Goal: Task Accomplishment & Management: Complete application form

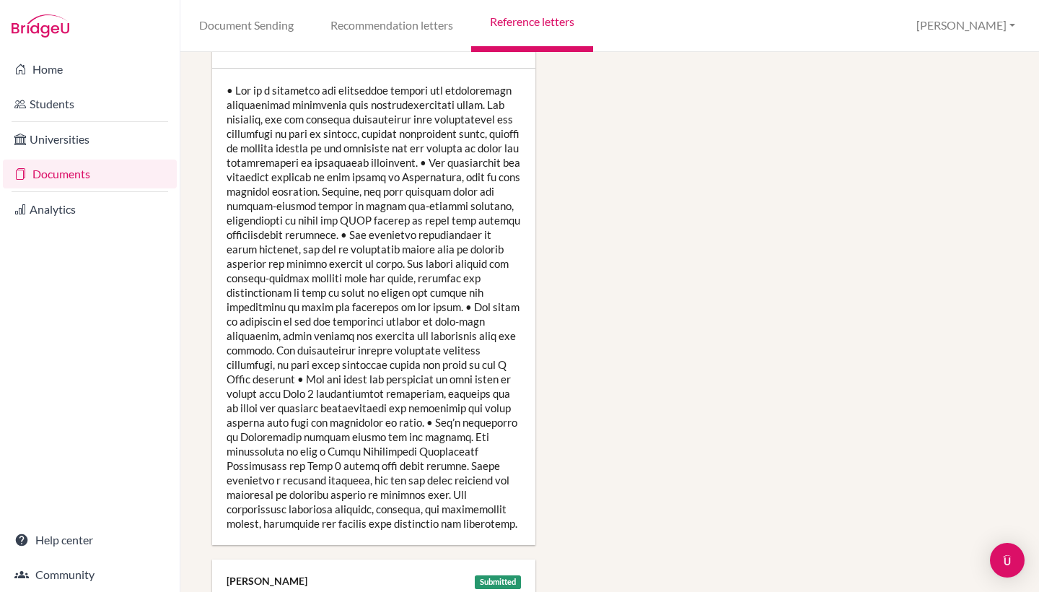
scroll to position [2742, 0]
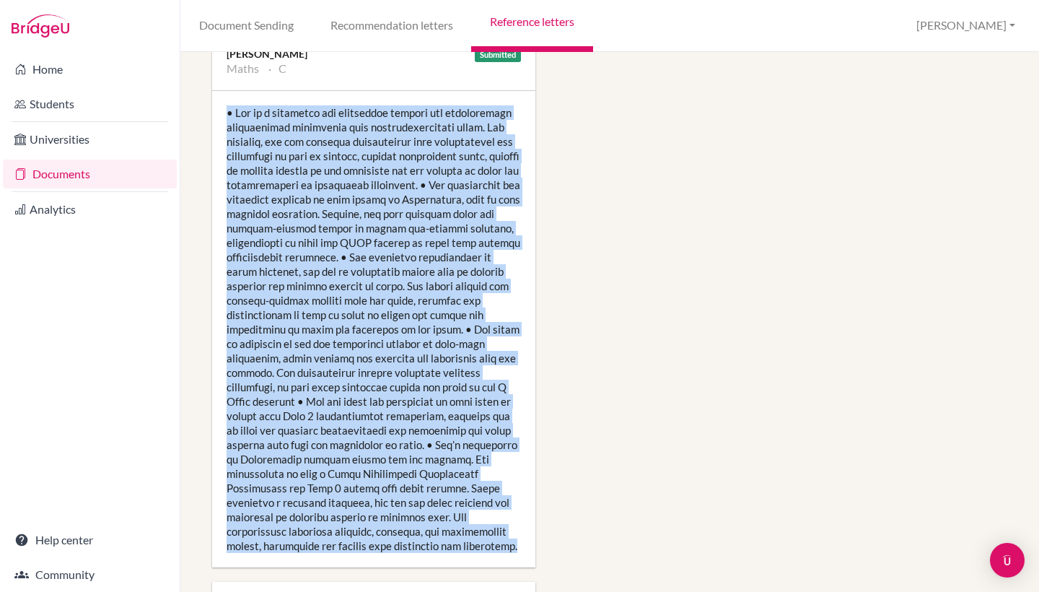
drag, startPoint x: 515, startPoint y: 530, endPoint x: 228, endPoint y: 97, distance: 518.7
click at [228, 97] on div at bounding box center [373, 329] width 323 height 476
copy div "• Ava is a motivated and reflective learner who consistently demonstrates resil…"
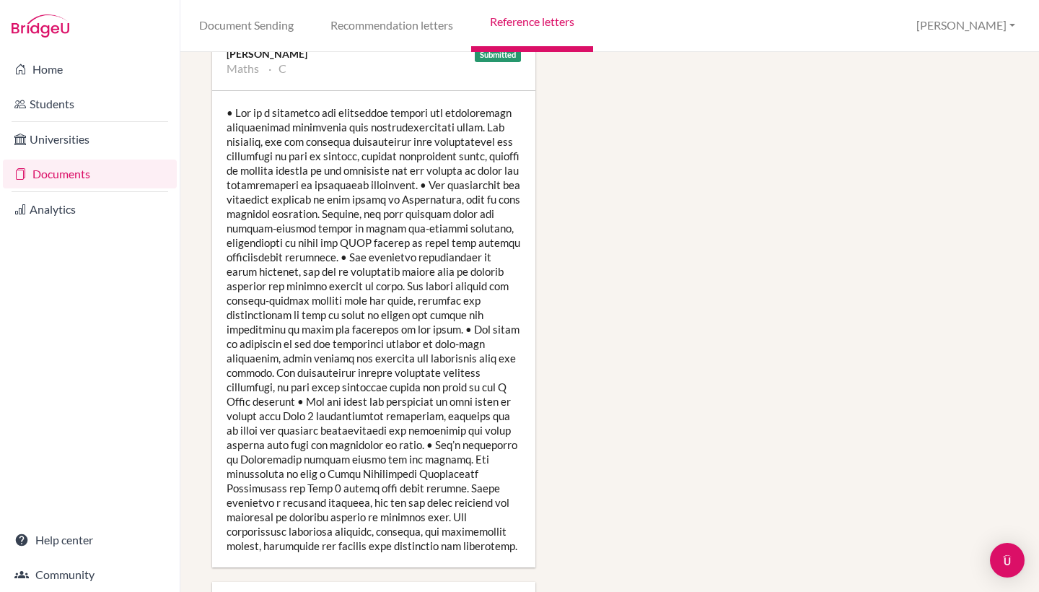
click at [321, 344] on div at bounding box center [373, 329] width 323 height 476
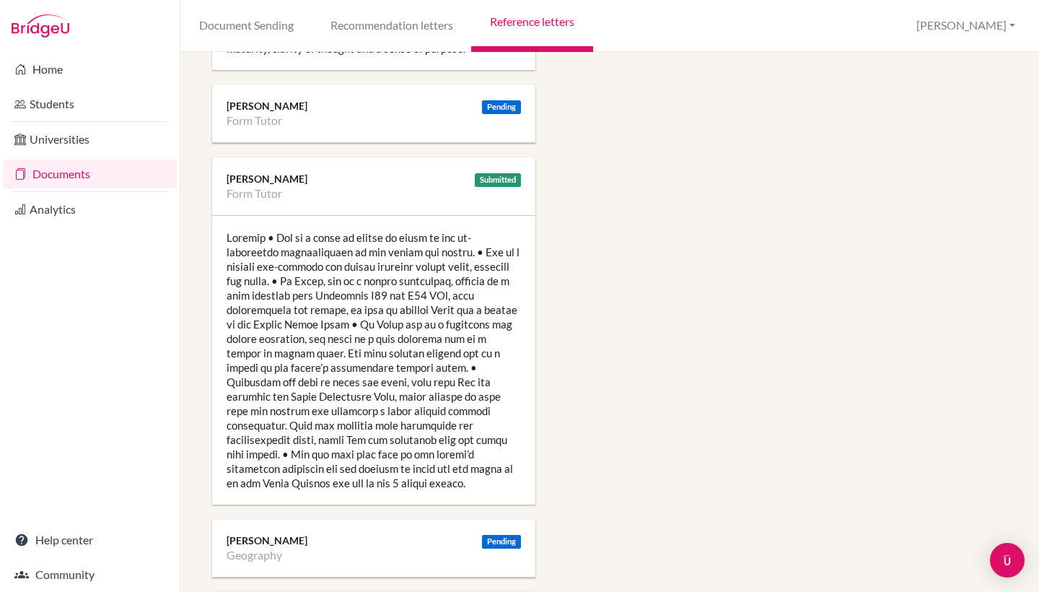
scroll to position [1538, 0]
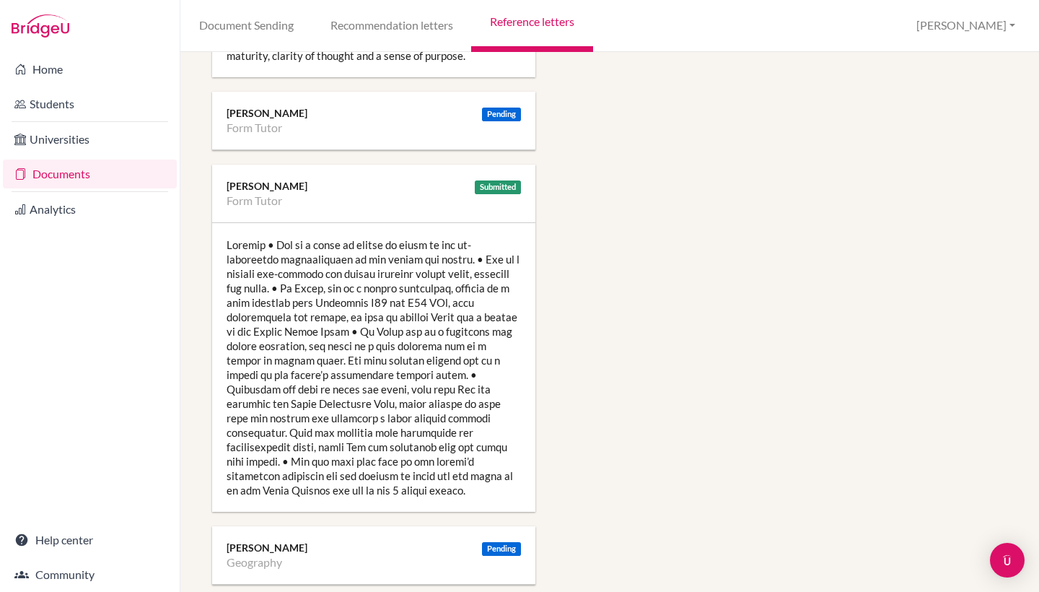
click at [293, 327] on div at bounding box center [373, 367] width 323 height 289
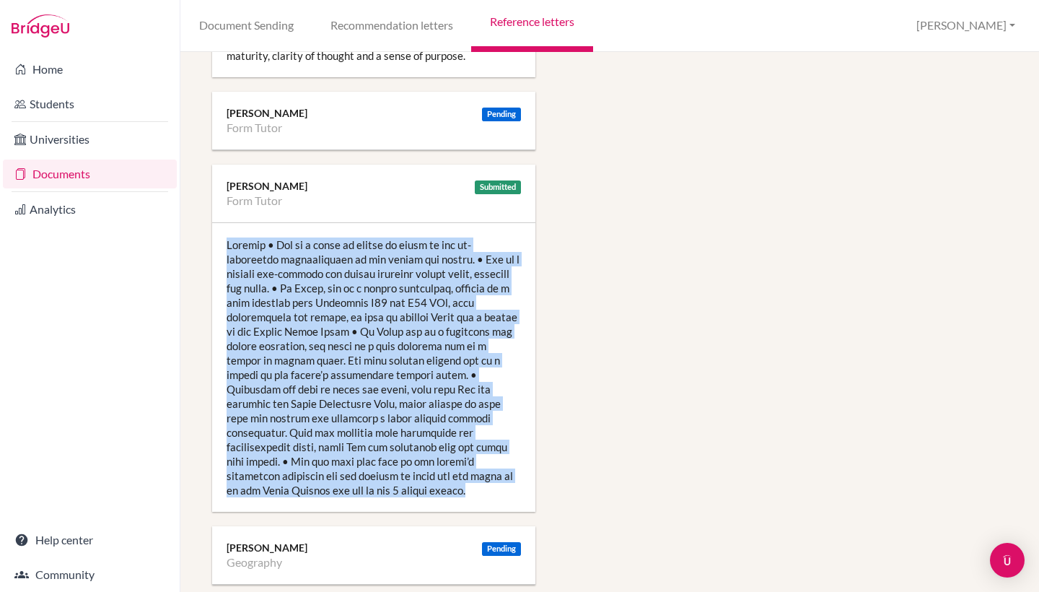
click at [293, 327] on div at bounding box center [373, 367] width 323 height 289
click at [349, 471] on div at bounding box center [373, 367] width 323 height 289
drag, startPoint x: 340, startPoint y: 490, endPoint x: 235, endPoint y: 228, distance: 282.4
click at [235, 228] on div at bounding box center [373, 367] width 323 height 289
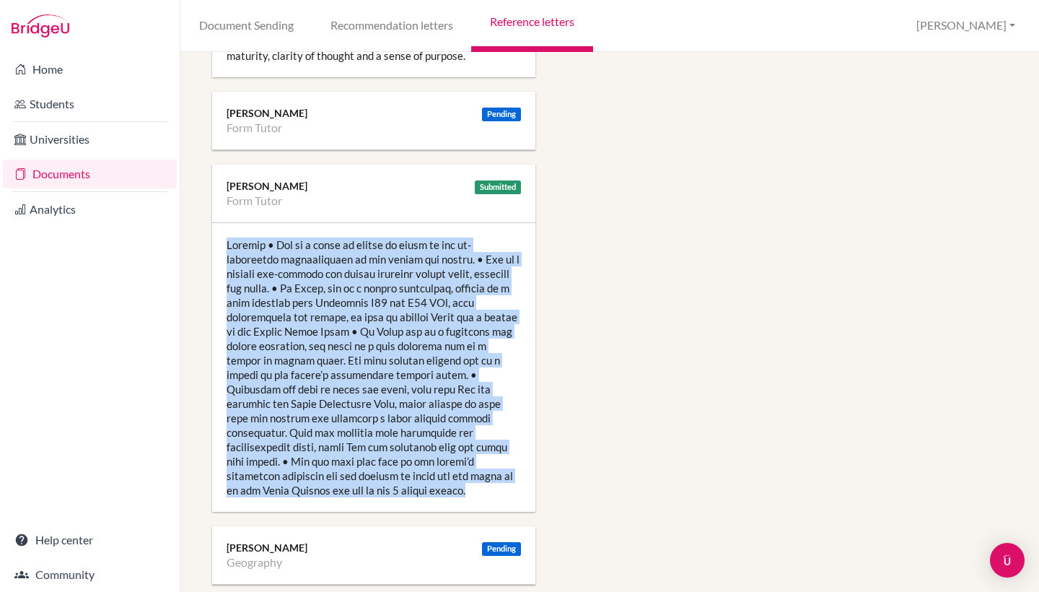
copy div "Gardner • Ava is a force of nature in terms of her co-curricular contributions …"
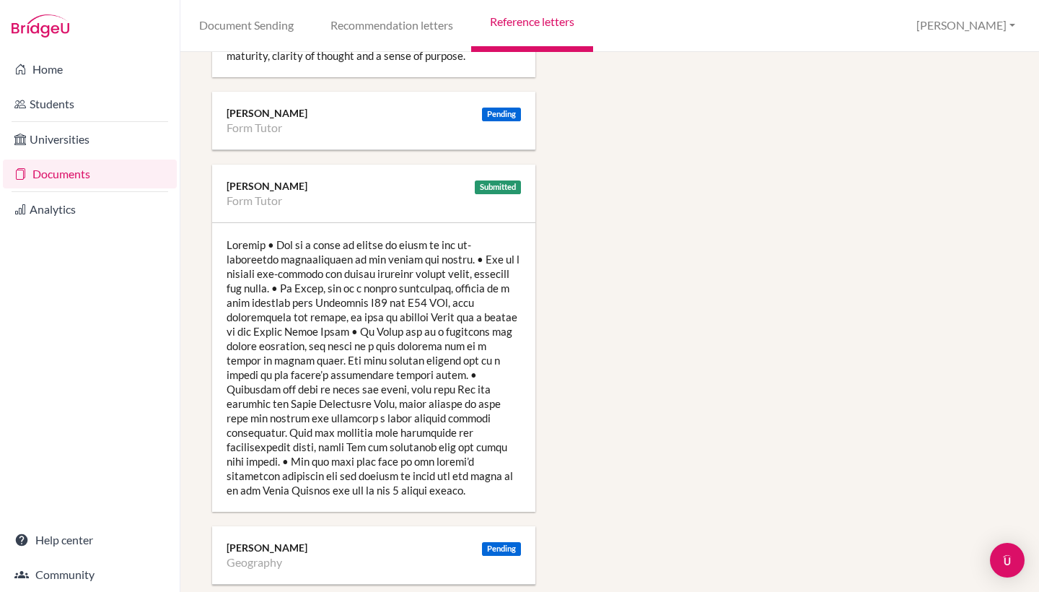
click at [319, 328] on div at bounding box center [373, 367] width 323 height 289
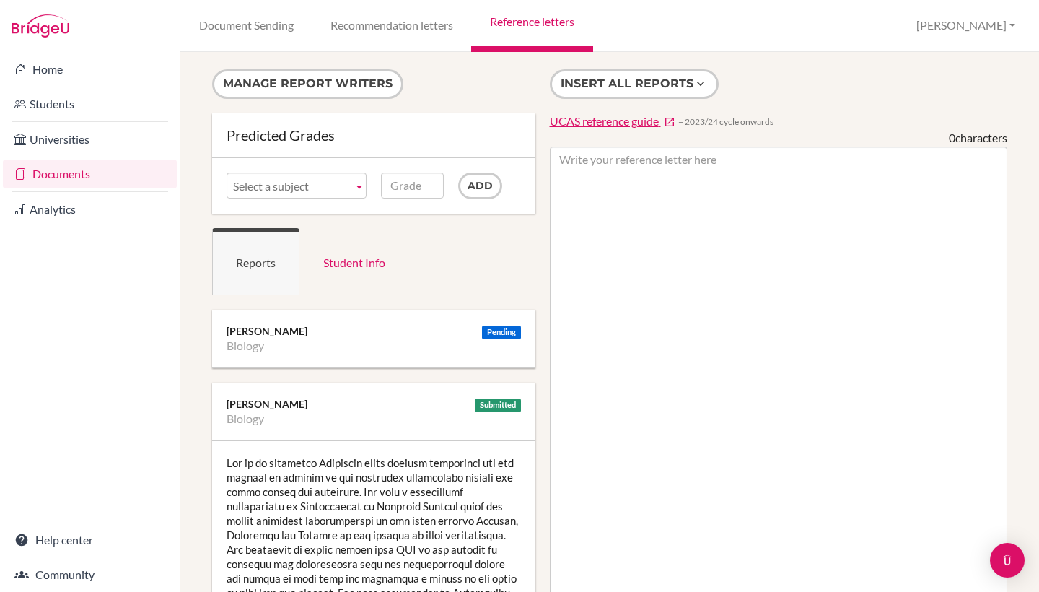
scroll to position [-1, 0]
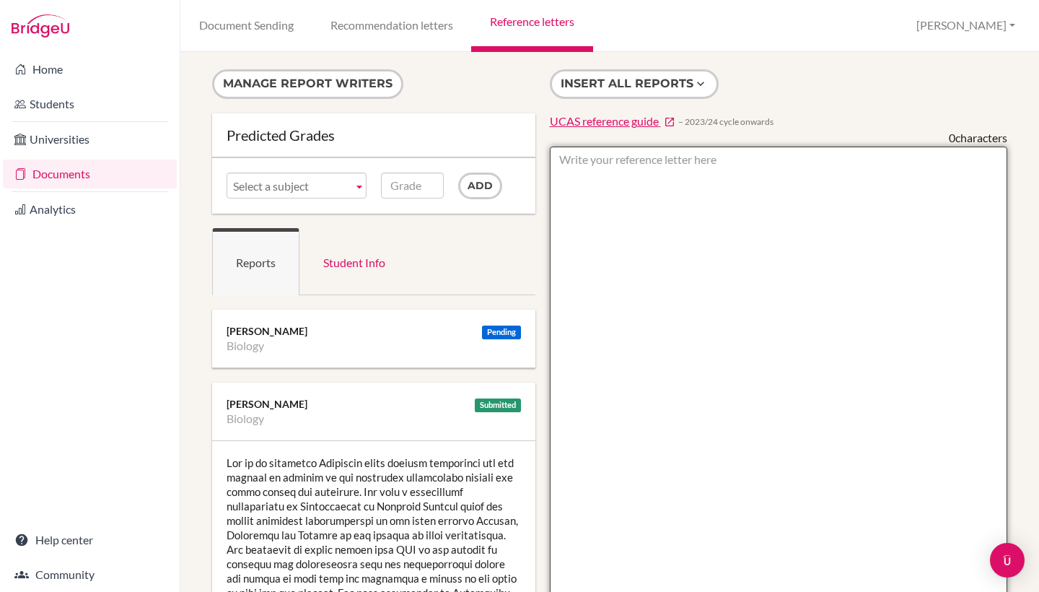
click at [677, 318] on textarea at bounding box center [779, 564] width 458 height 834
paste textarea "Ava is a motivated and reflective learner who consistently makes clear links be…"
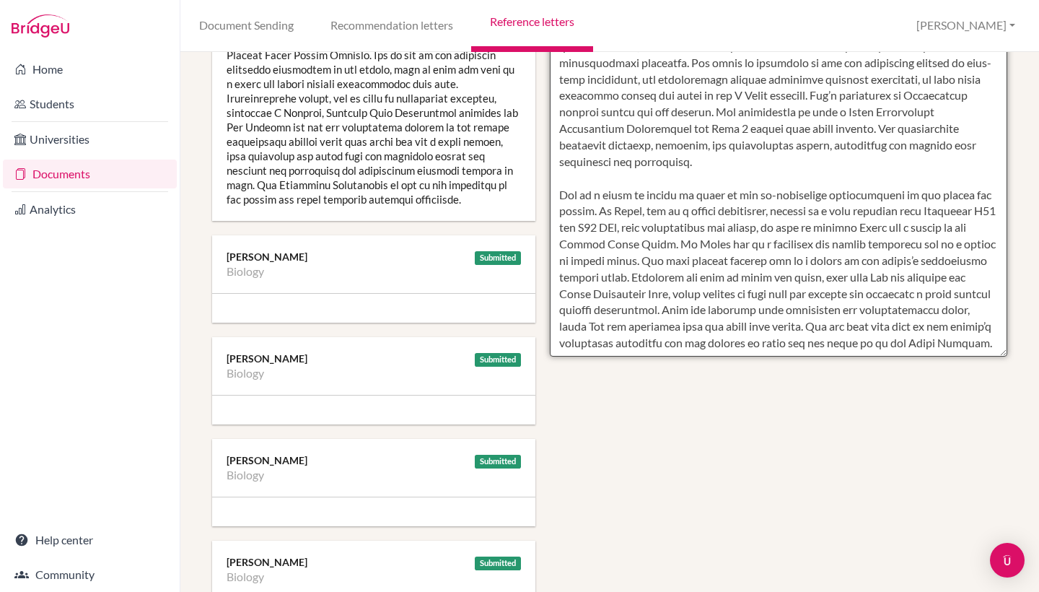
scroll to position [655, 0]
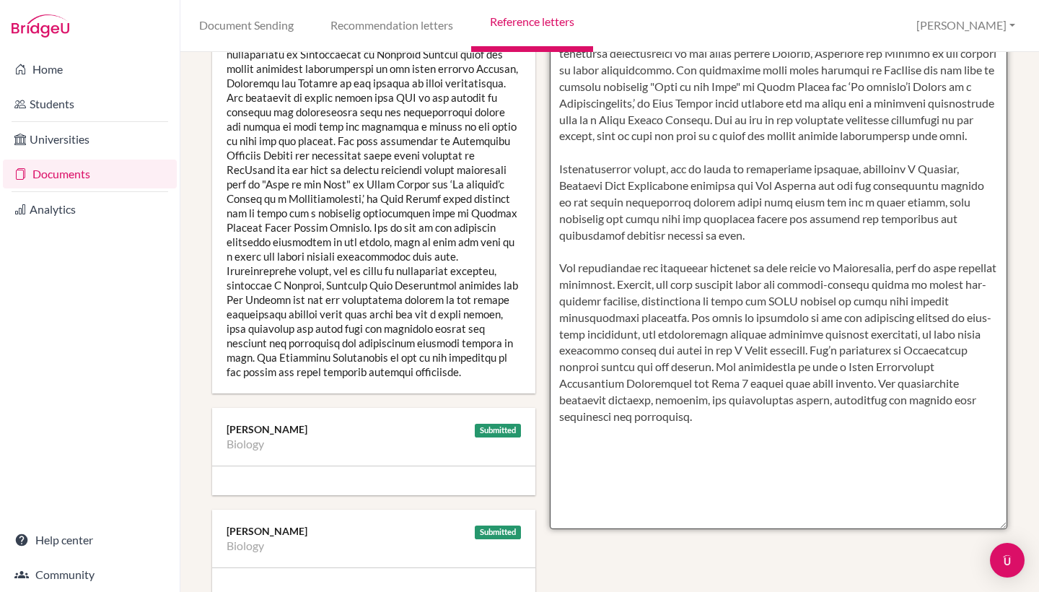
scroll to position [305, 0]
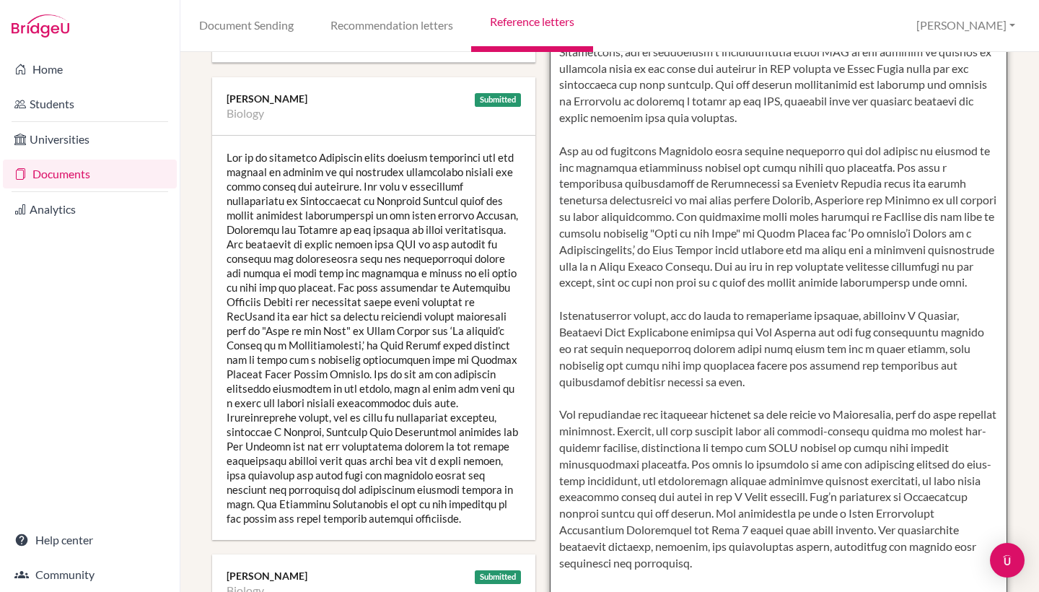
drag, startPoint x: 657, startPoint y: 353, endPoint x: 637, endPoint y: -48, distance: 401.1
click at [637, 0] on html "Home Students Universities Documents Analytics Help center Community Document S…" at bounding box center [519, 296] width 1039 height 592
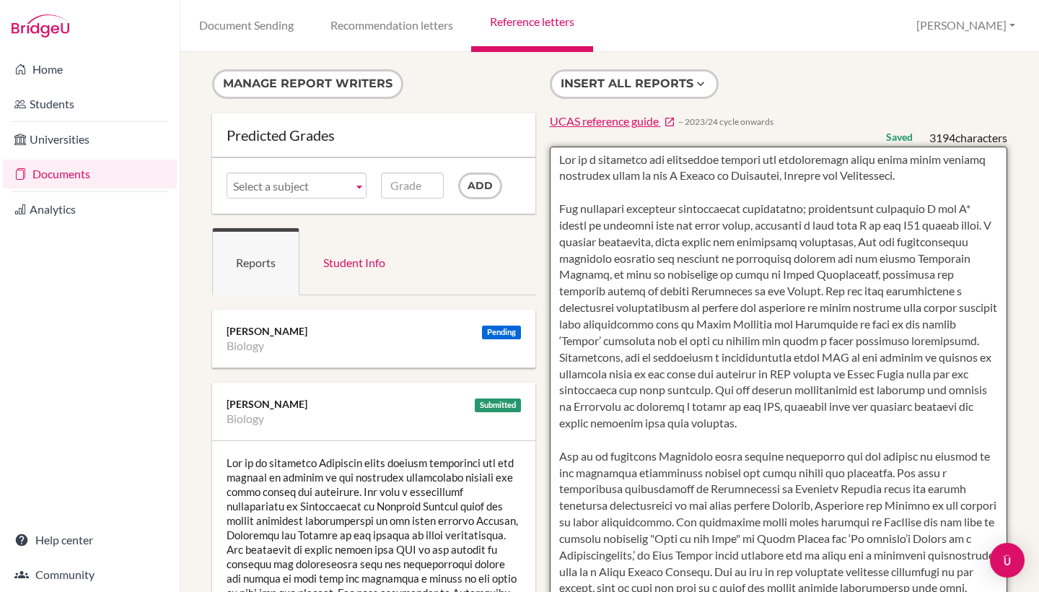
type textarea "Ava is a motivat"
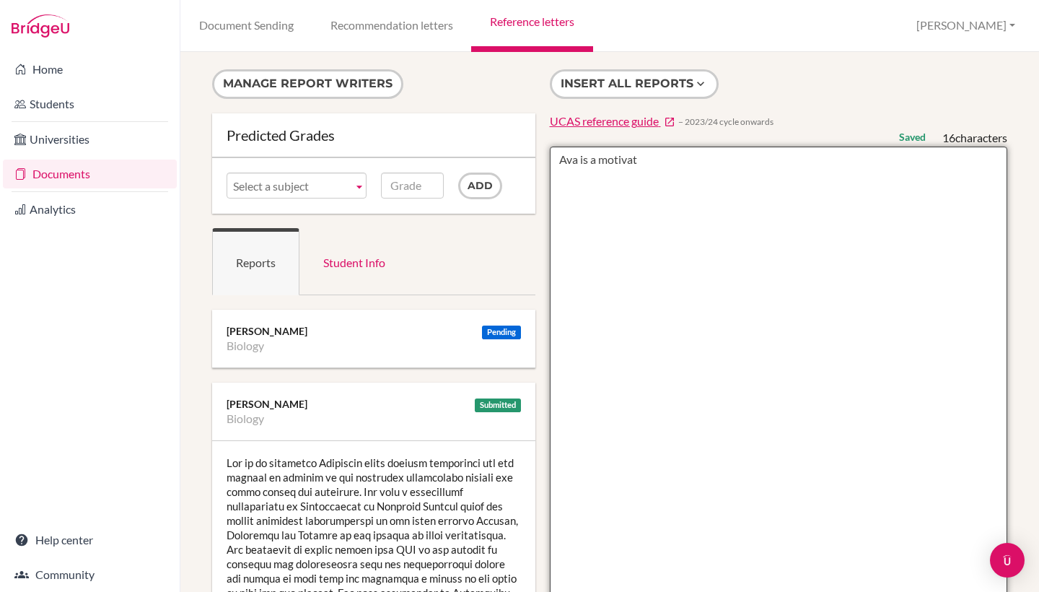
drag, startPoint x: 645, startPoint y: 163, endPoint x: 549, endPoint y: 162, distance: 96.7
click at [549, 162] on div "Insert all reports UCAS reference guide − 2023/24 cycle onwards Saved 16 charac…" at bounding box center [779, 525] width 473 height 912
paste textarea "Ava is a motivated and reflective learner who consistently makes clear links be…"
type textarea "Ava is a motivated and reflective learner who consistently makes clear links be…"
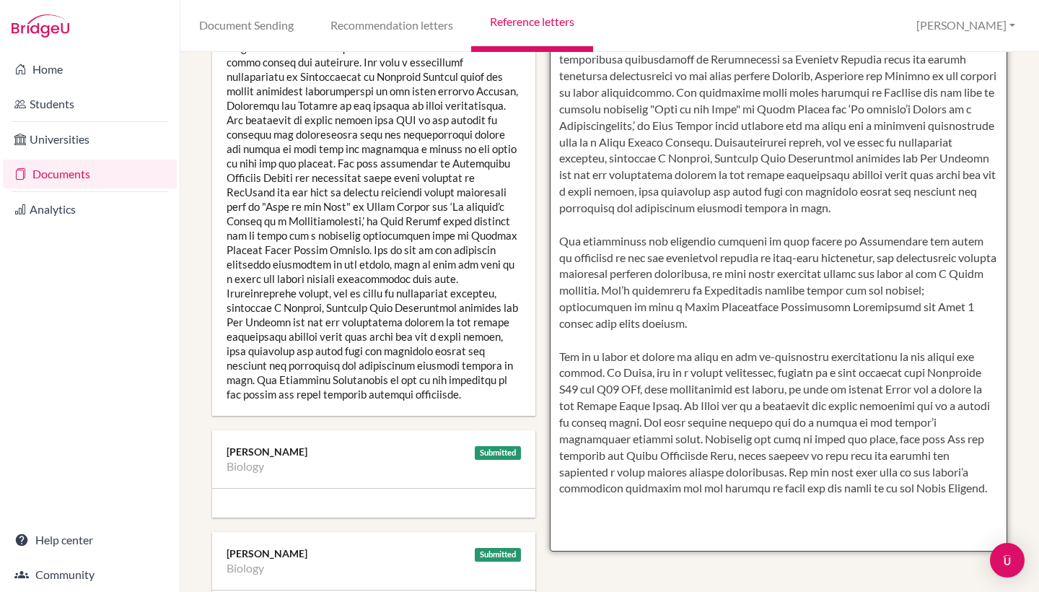
drag, startPoint x: 557, startPoint y: 162, endPoint x: 749, endPoint y: 590, distance: 469.2
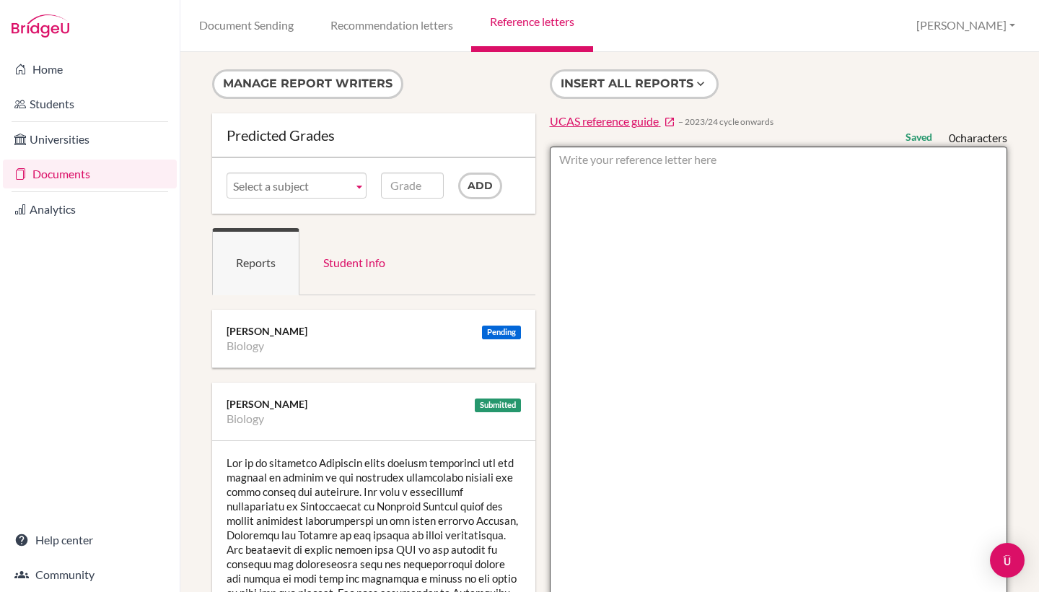
paste textarea "Ava is a motivated and reflective learner who consistently makes clear links be…"
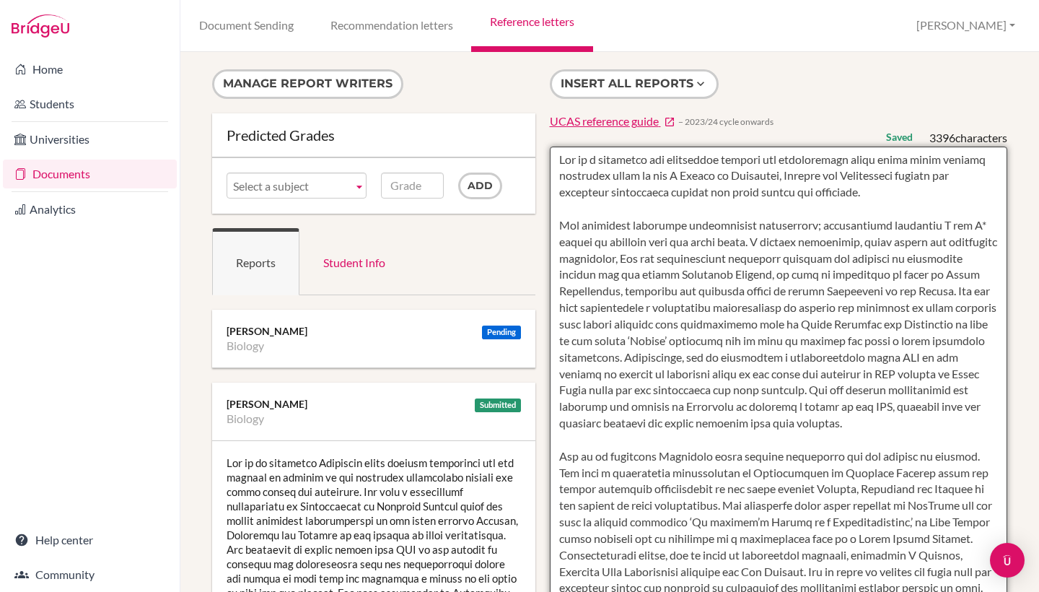
click at [564, 203] on textarea at bounding box center [779, 564] width 458 height 834
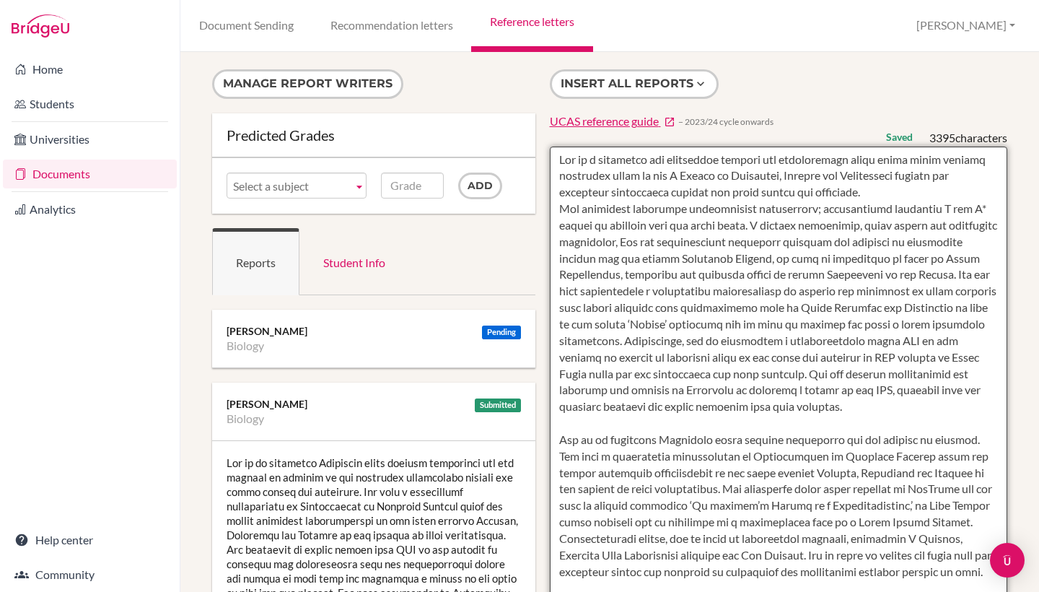
click at [596, 414] on textarea at bounding box center [779, 564] width 458 height 834
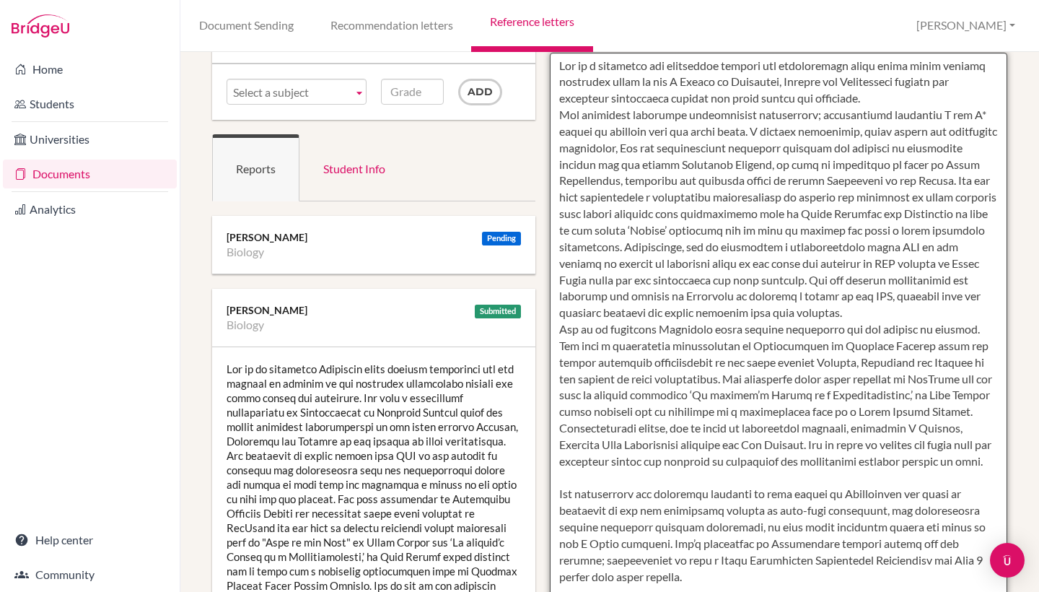
scroll to position [128, 0]
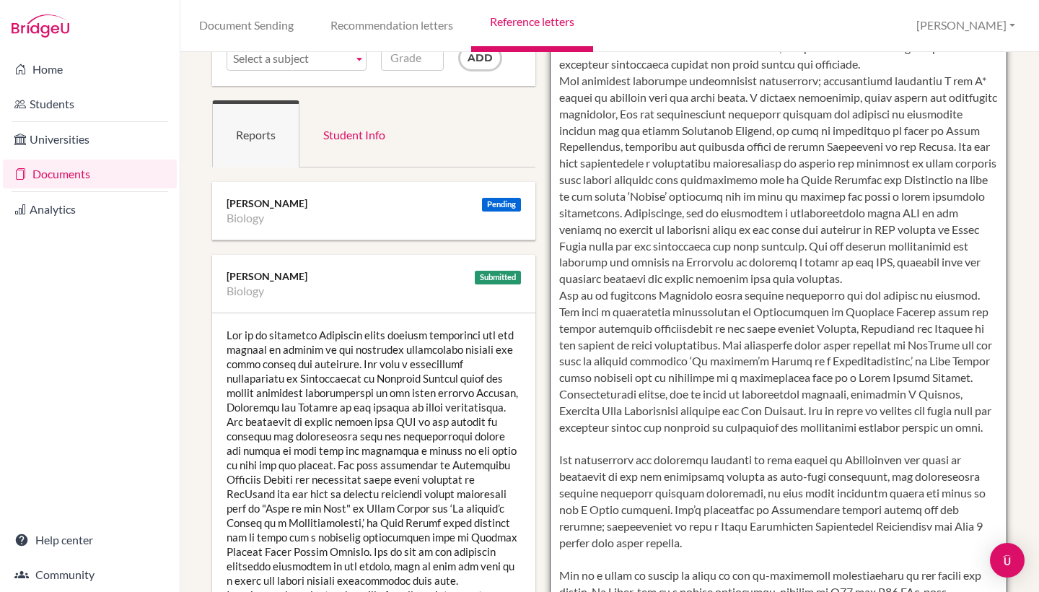
click at [608, 429] on textarea at bounding box center [779, 436] width 458 height 834
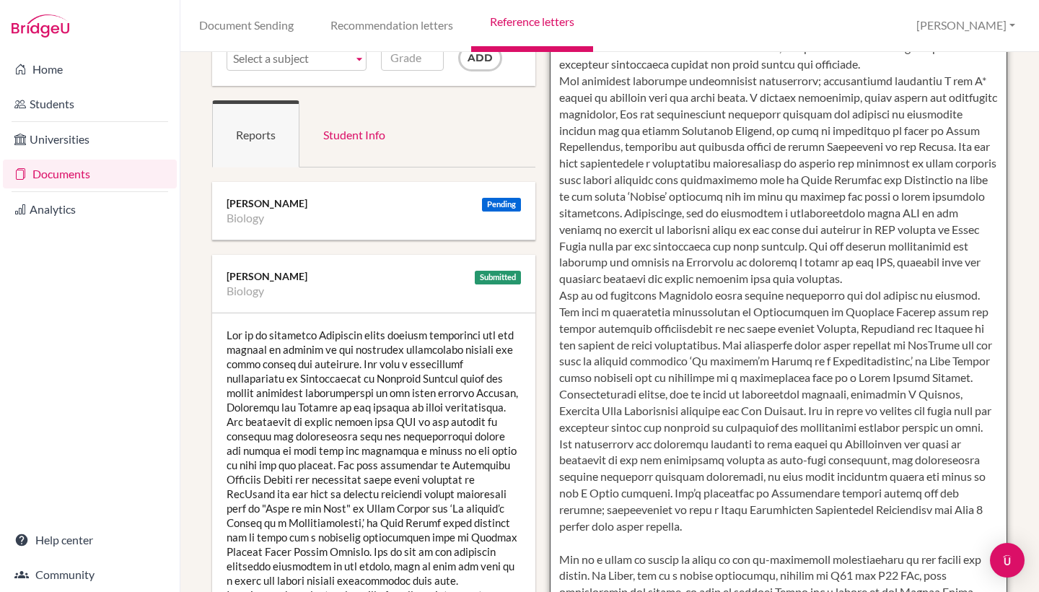
click at [588, 534] on textarea at bounding box center [779, 436] width 458 height 834
click at [567, 529] on textarea at bounding box center [779, 436] width 458 height 834
click at [554, 537] on textarea at bounding box center [779, 436] width 458 height 834
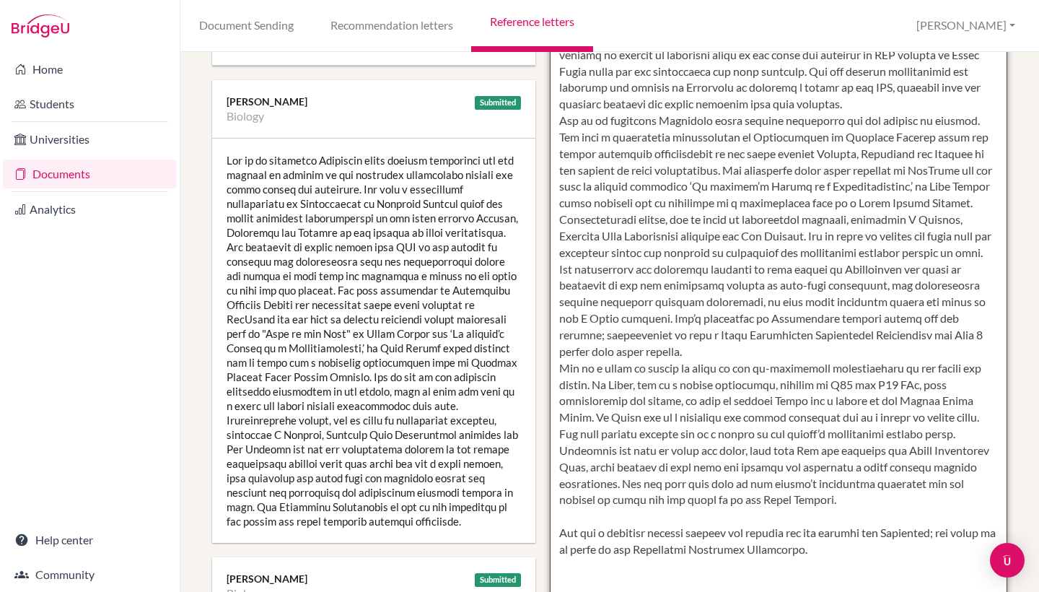
scroll to position [304, 0]
click at [727, 494] on textarea at bounding box center [779, 260] width 458 height 834
type textarea "Ava is a motivated and reflective learner who consistently makes clear links be…"
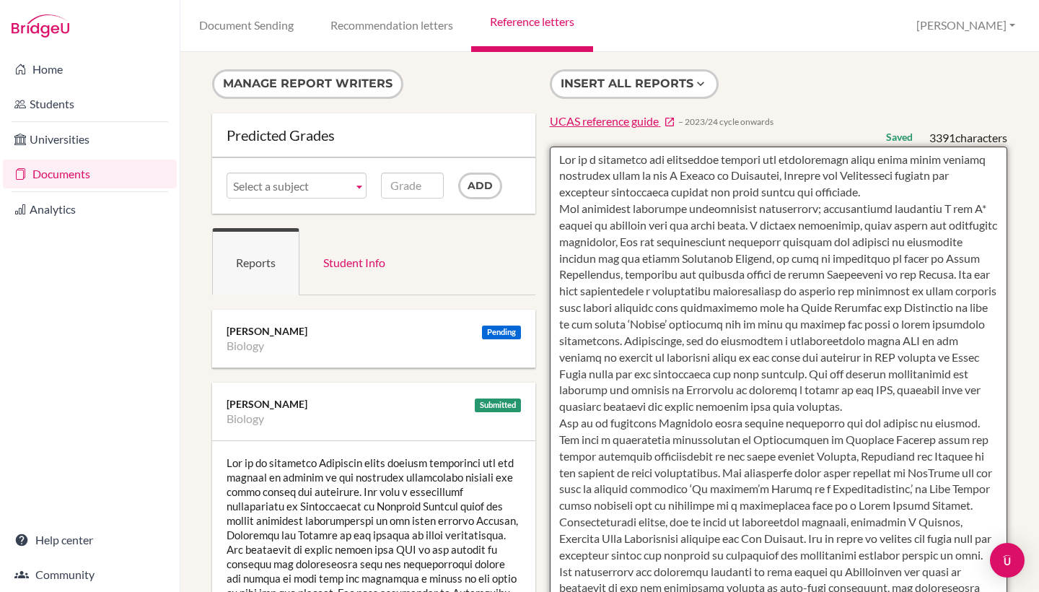
scroll to position [0, 4]
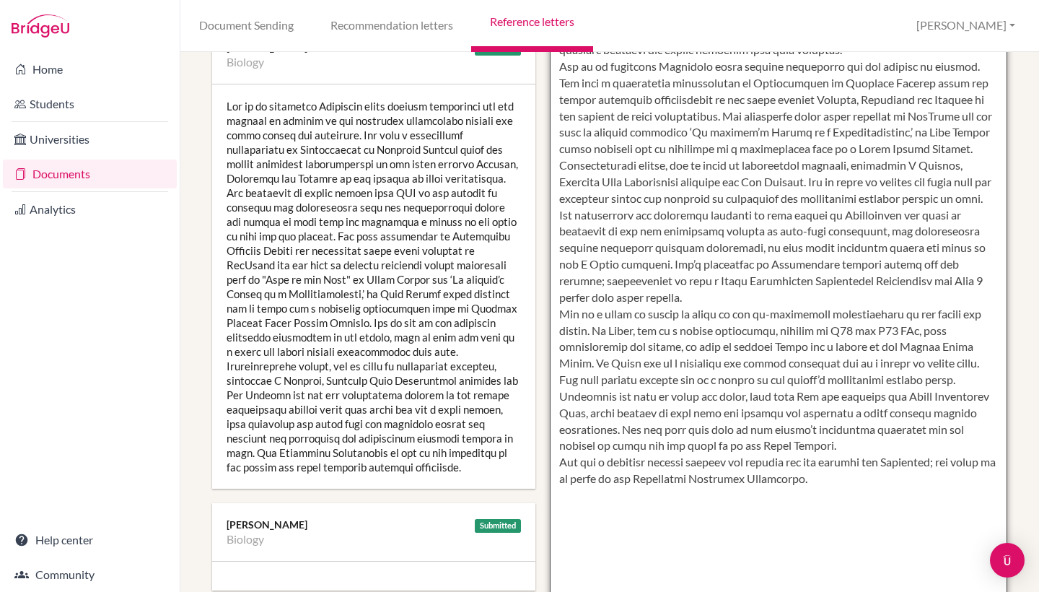
drag, startPoint x: 557, startPoint y: 160, endPoint x: 887, endPoint y: 591, distance: 543.3
click at [887, 591] on textarea at bounding box center [779, 207] width 458 height 834
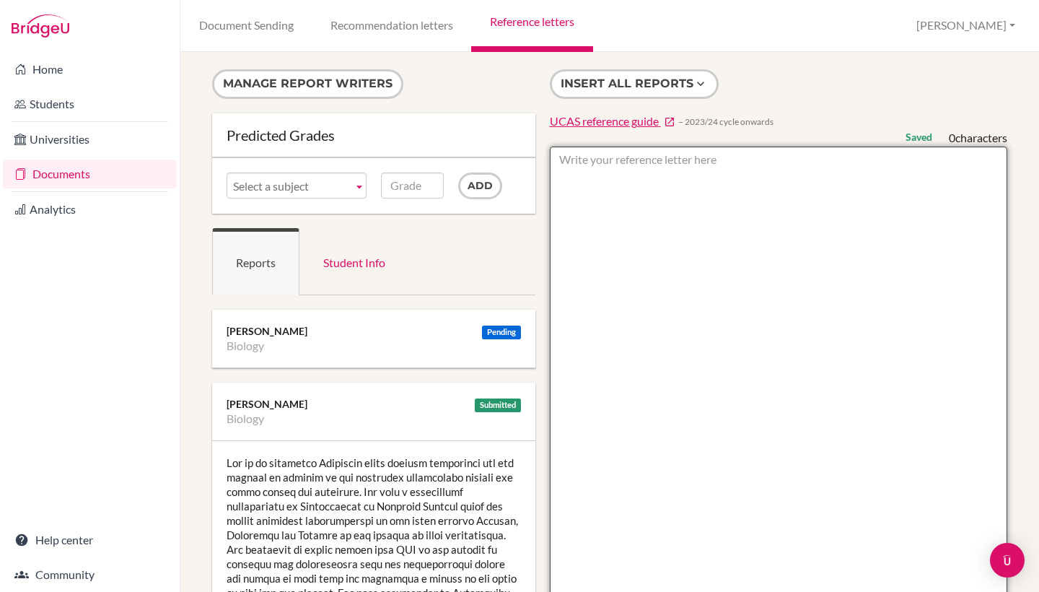
paste textarea "Ava is a motivated and reflective learner who consistently makes clear links be…"
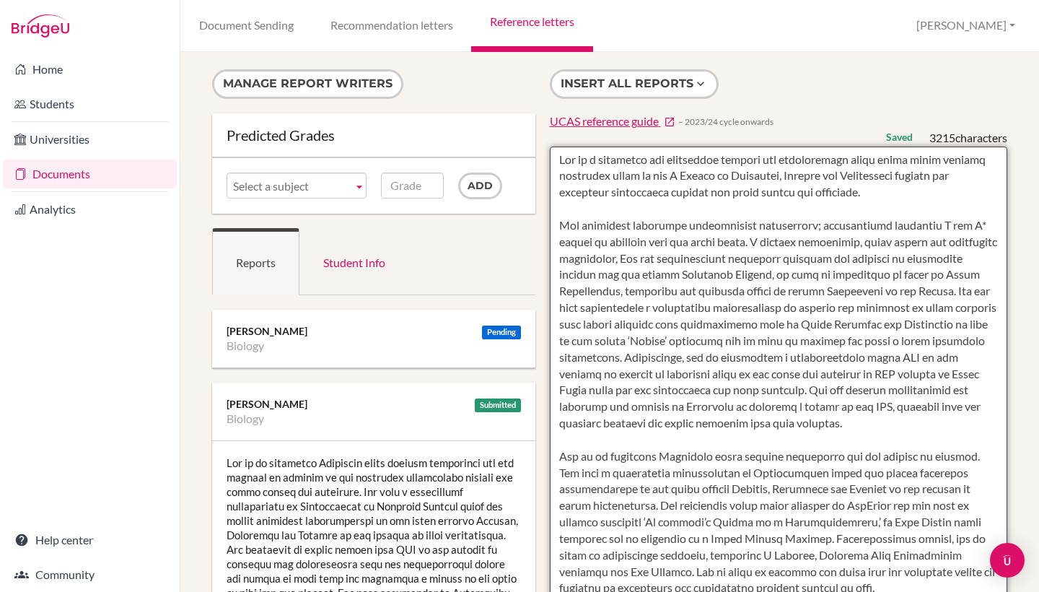
click at [617, 217] on textarea at bounding box center [779, 564] width 458 height 834
click at [556, 223] on textarea at bounding box center [779, 564] width 458 height 834
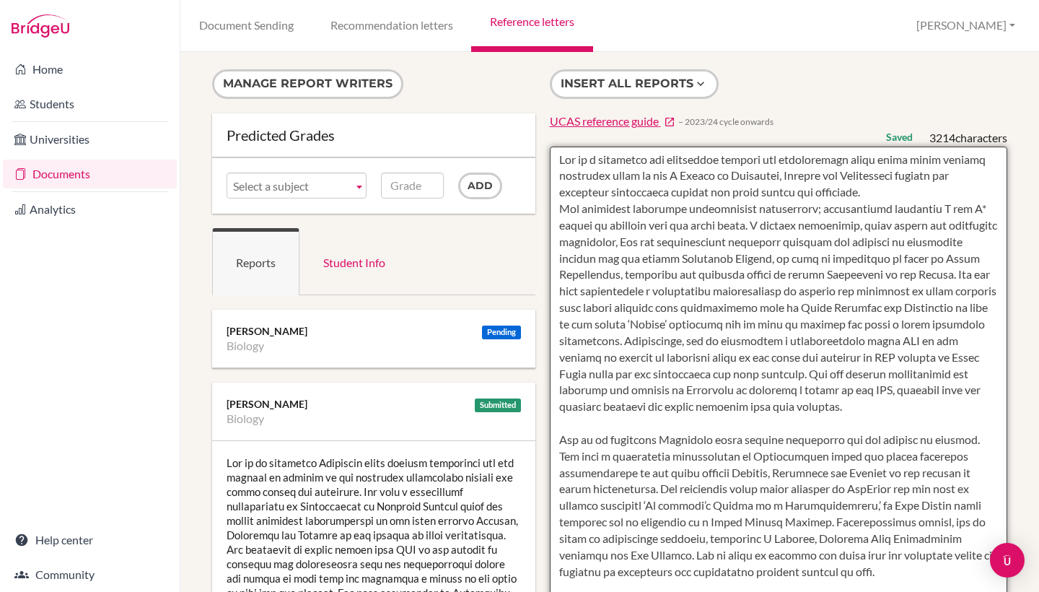
drag, startPoint x: 558, startPoint y: 161, endPoint x: 751, endPoint y: 575, distance: 457.0
click at [751, 575] on textarea at bounding box center [779, 564] width 458 height 834
type textarea "Ava appreciates the formulaic approach to many topics in Mathematics and finds …"
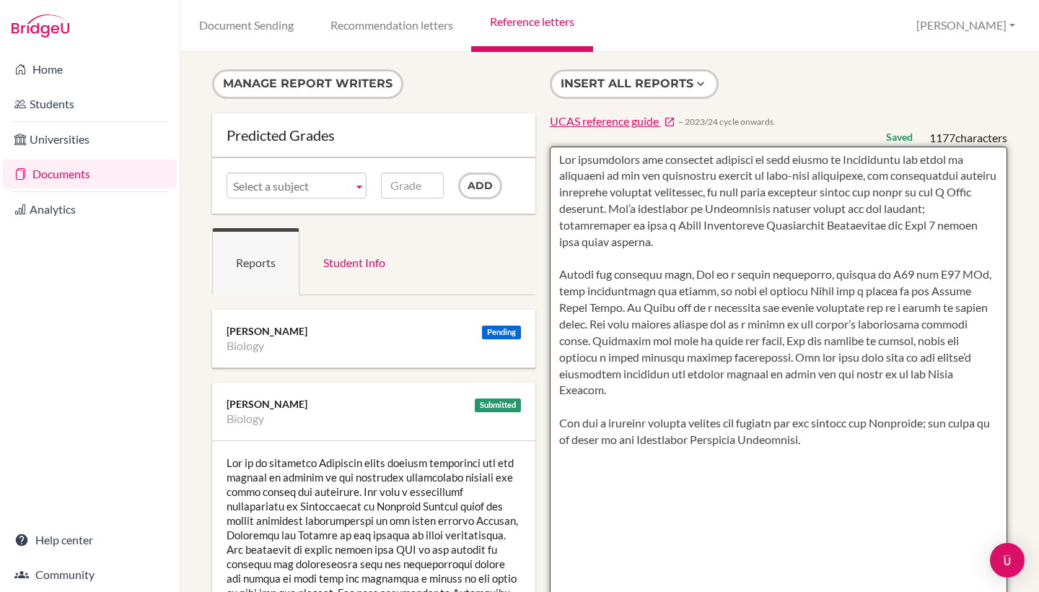
drag, startPoint x: 853, startPoint y: 437, endPoint x: 476, endPoint y: 104, distance: 502.7
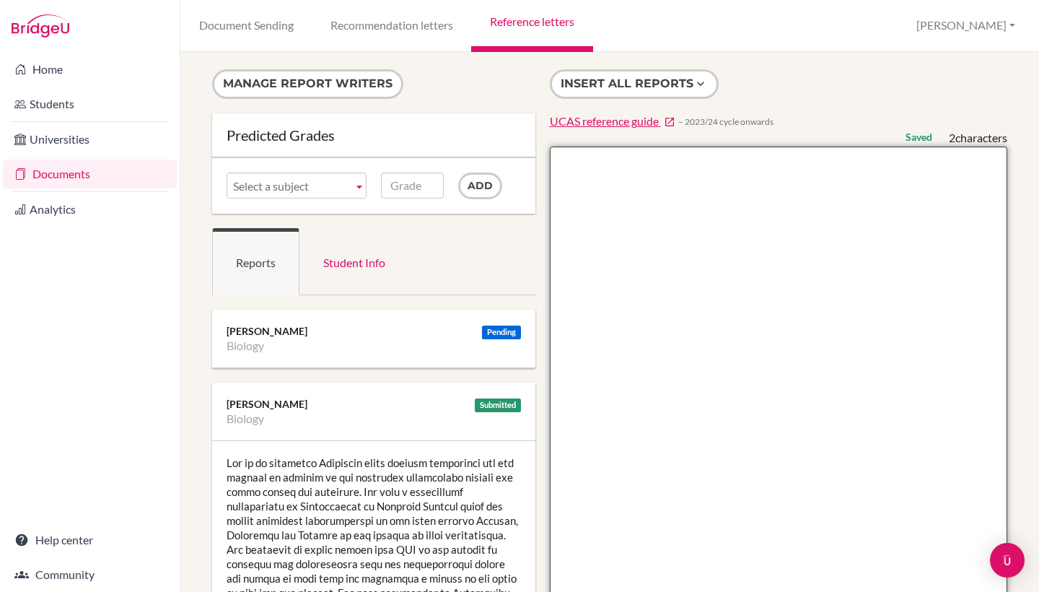
paste textarea "Ava is a motivated and reflective learner who consistently makes clear links be…"
type textarea "Ava is a motivated and reflective learner who consistently makes clear links be…"
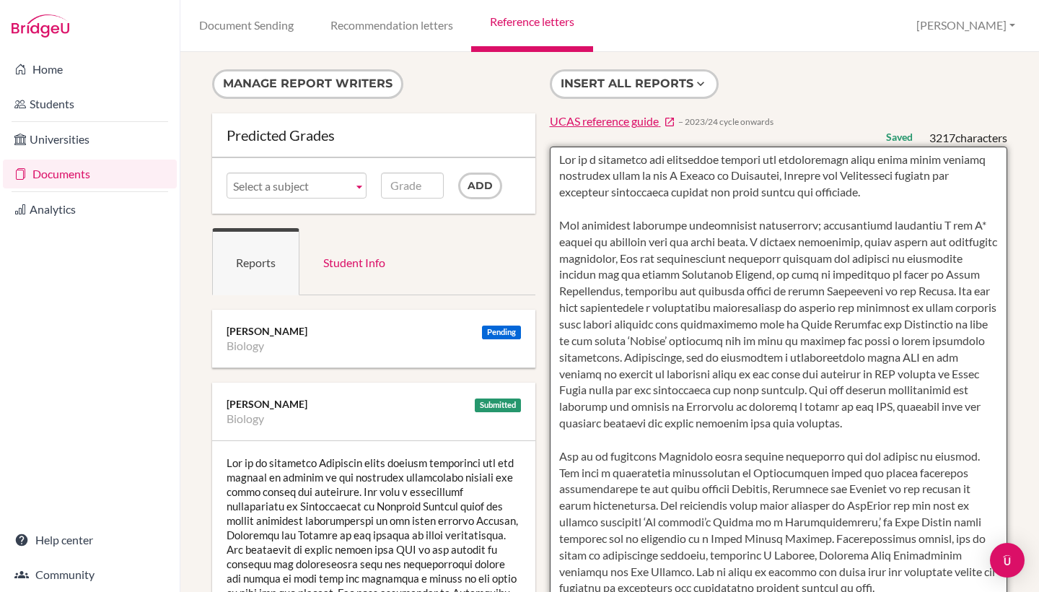
drag, startPoint x: 886, startPoint y: 450, endPoint x: 603, endPoint y: 15, distance: 519.0
click at [603, 15] on div "Document Sending Recommendation letters Reference letters Baljinder Profile Sch…" at bounding box center [609, 296] width 859 height 592
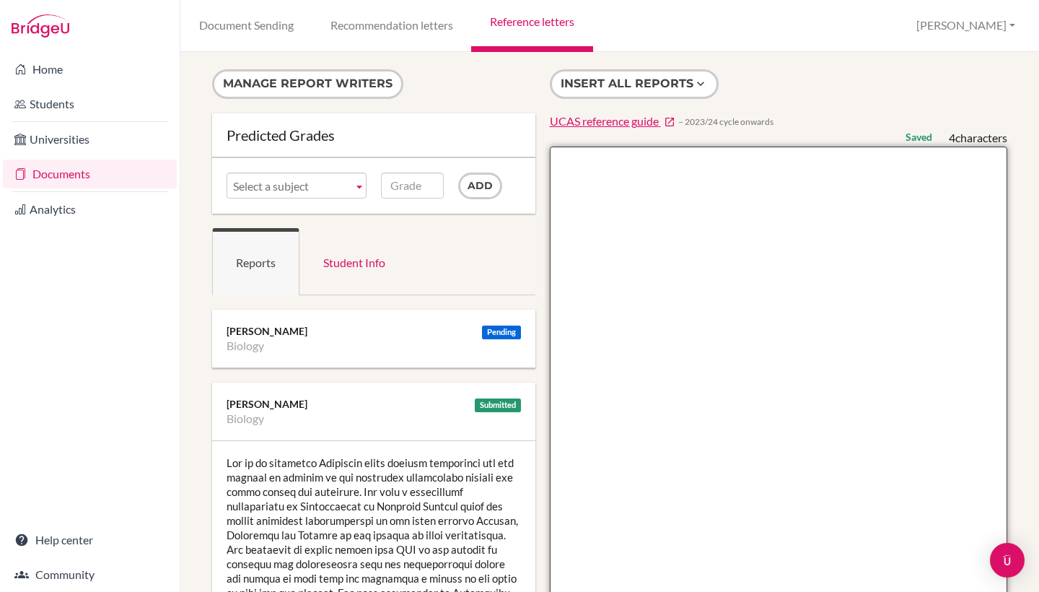
paste textarea "Ava consistently makes clear links between the different areas of her A Levels …"
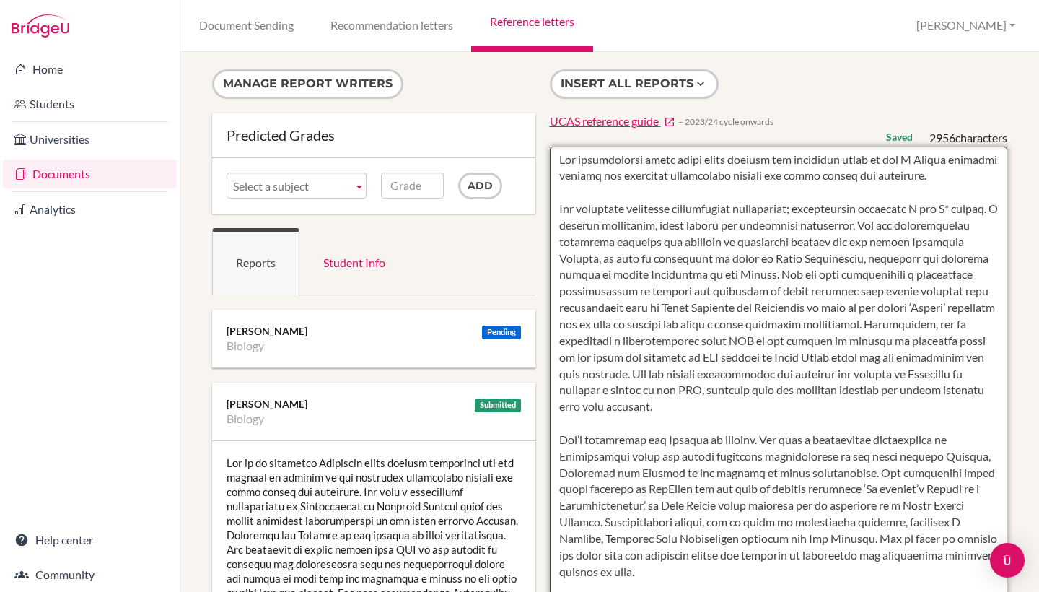
click at [557, 199] on textarea at bounding box center [779, 564] width 458 height 834
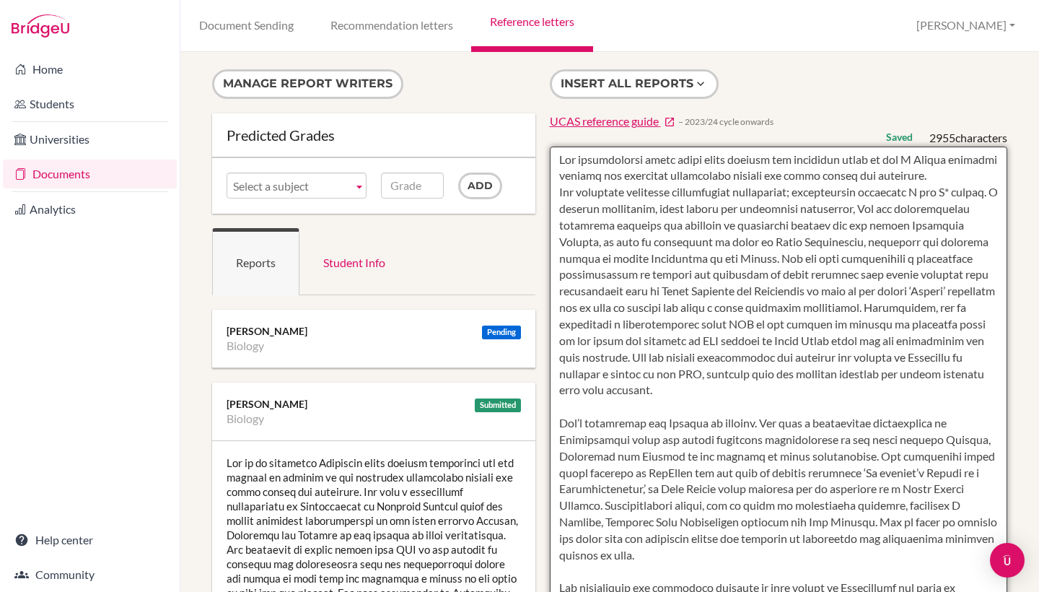
click at [555, 412] on textarea at bounding box center [779, 564] width 458 height 834
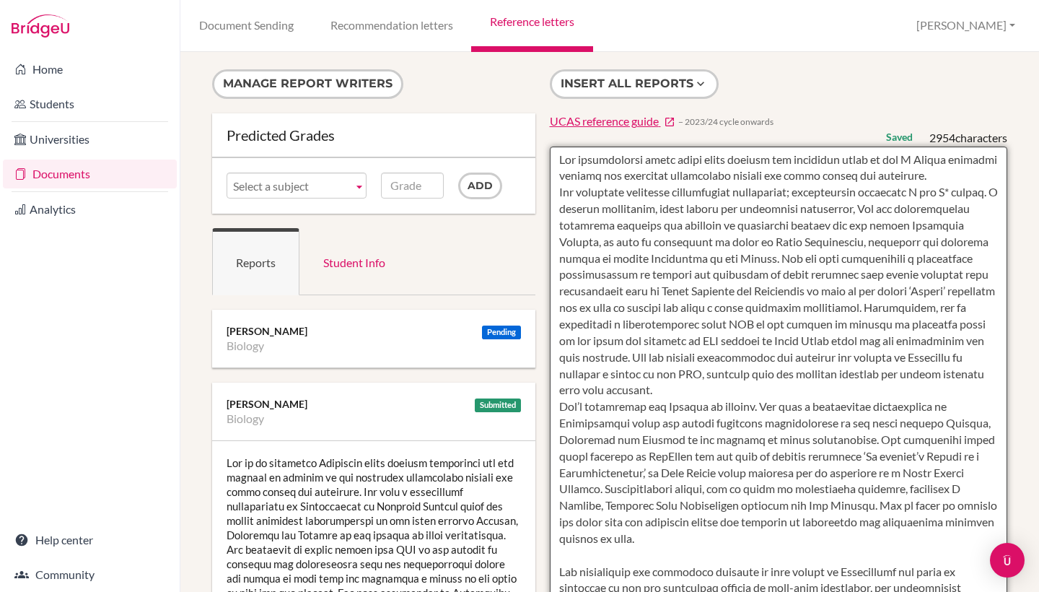
click at [559, 548] on textarea at bounding box center [779, 564] width 458 height 834
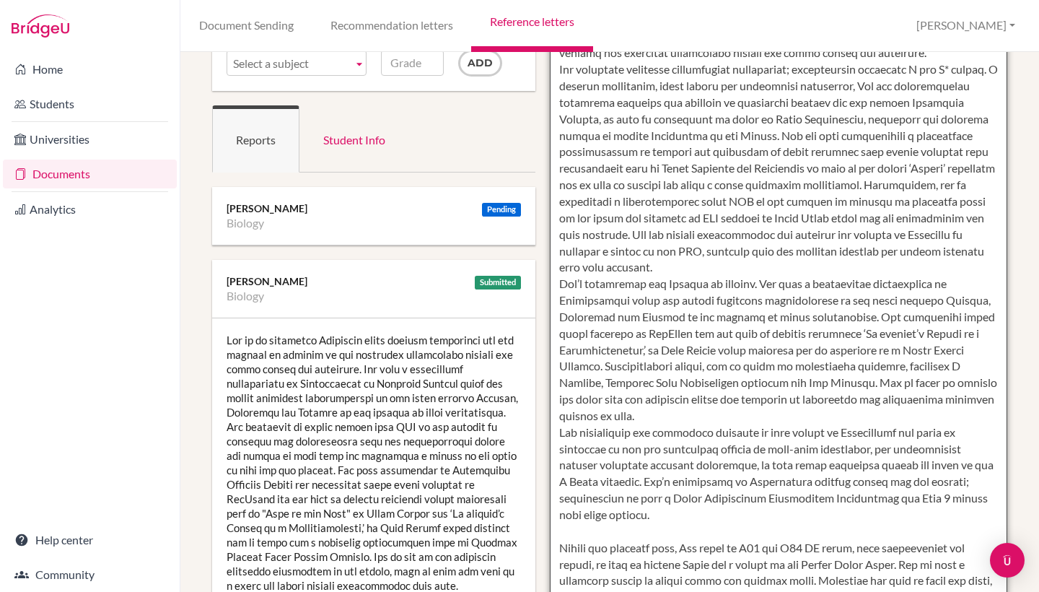
scroll to position [136, 4]
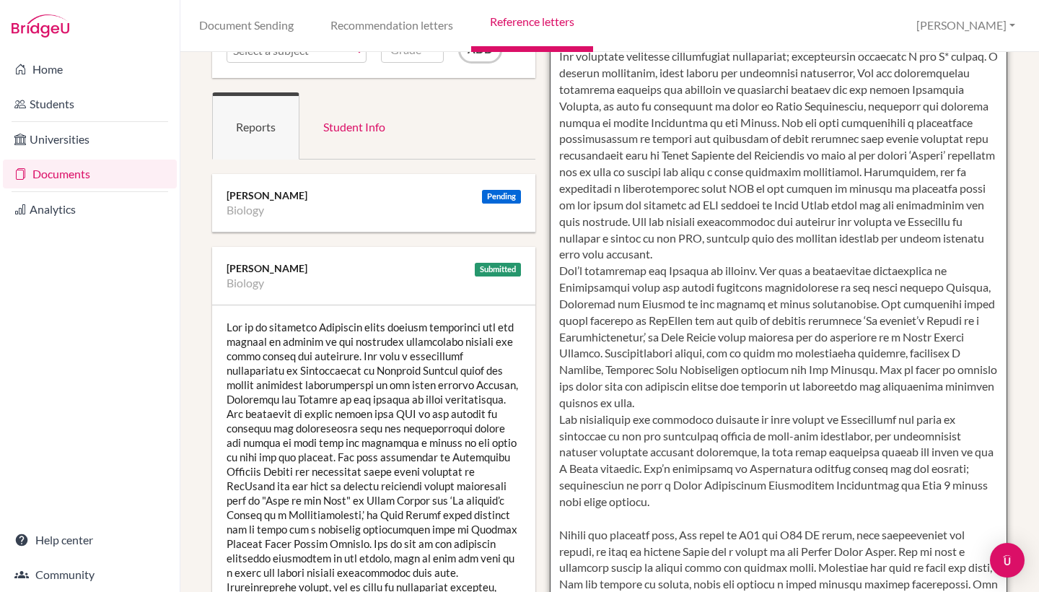
click at [558, 515] on textarea at bounding box center [779, 428] width 458 height 834
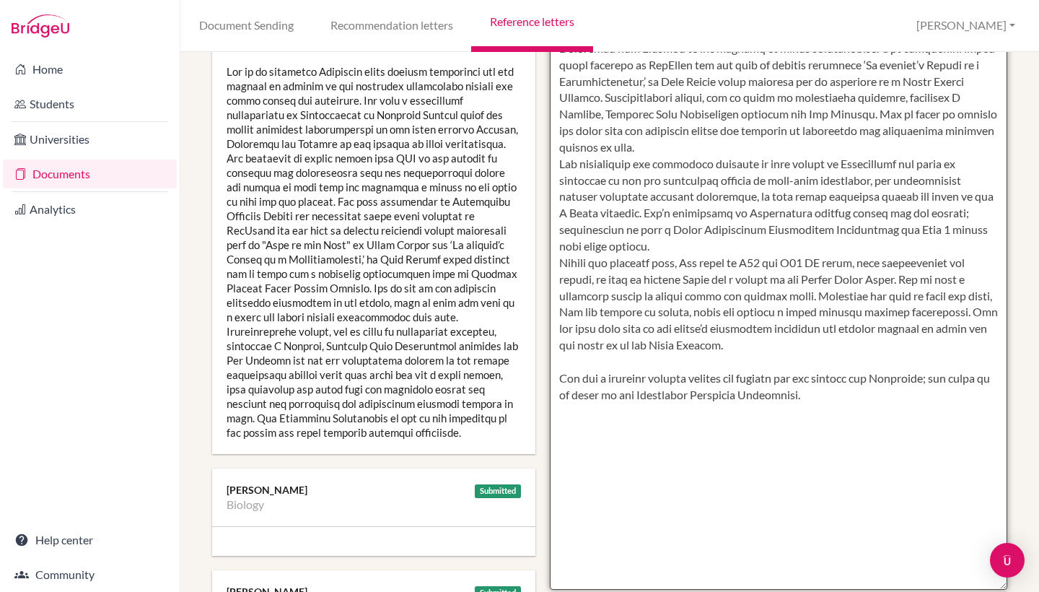
scroll to position [385, 4]
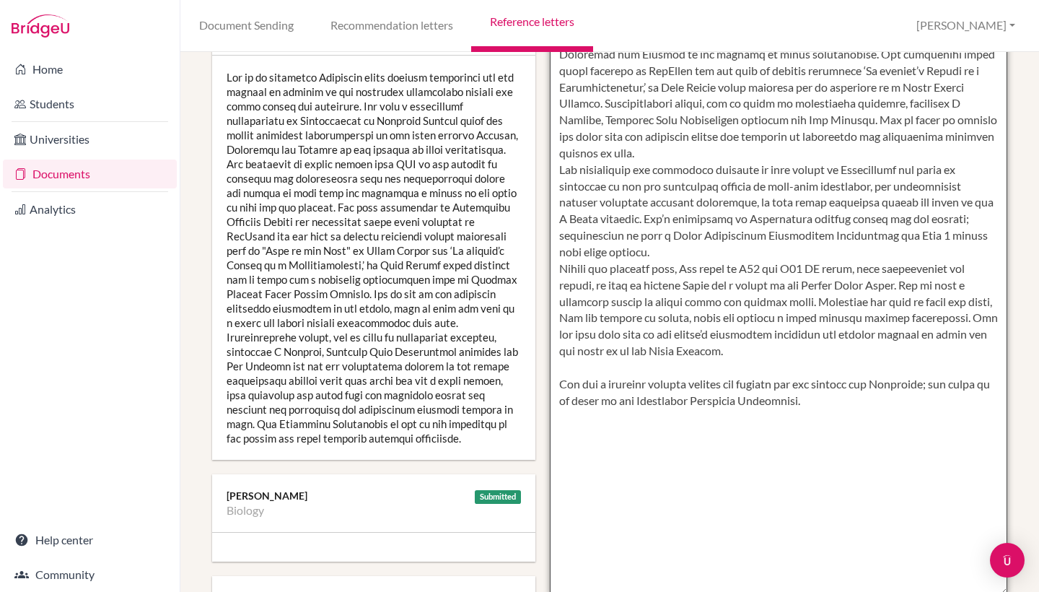
click at [556, 357] on textarea at bounding box center [779, 178] width 458 height 834
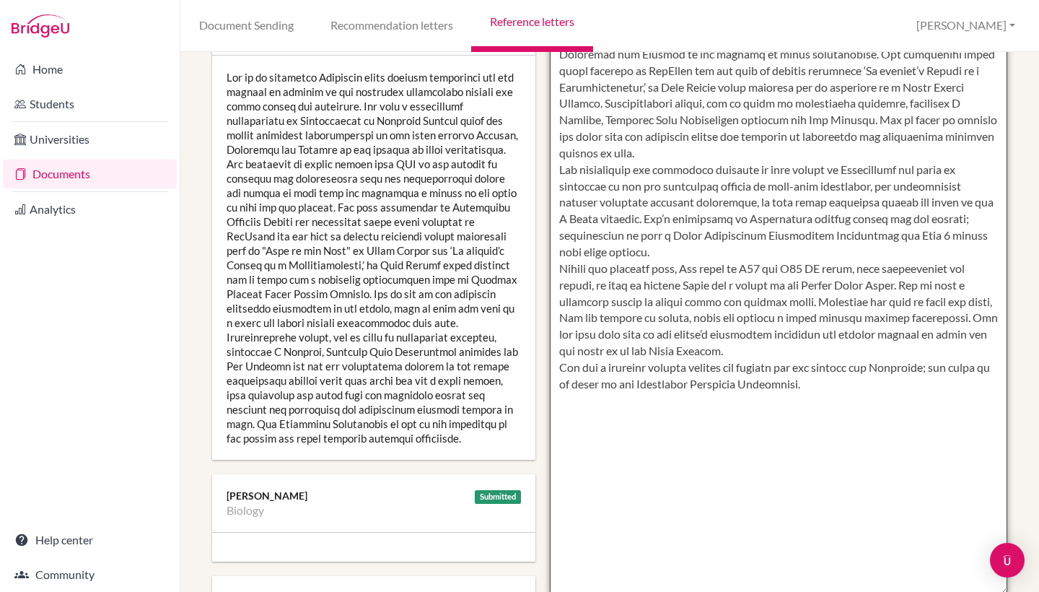
click at [831, 349] on textarea at bounding box center [779, 178] width 458 height 834
click at [886, 382] on textarea at bounding box center [779, 178] width 458 height 834
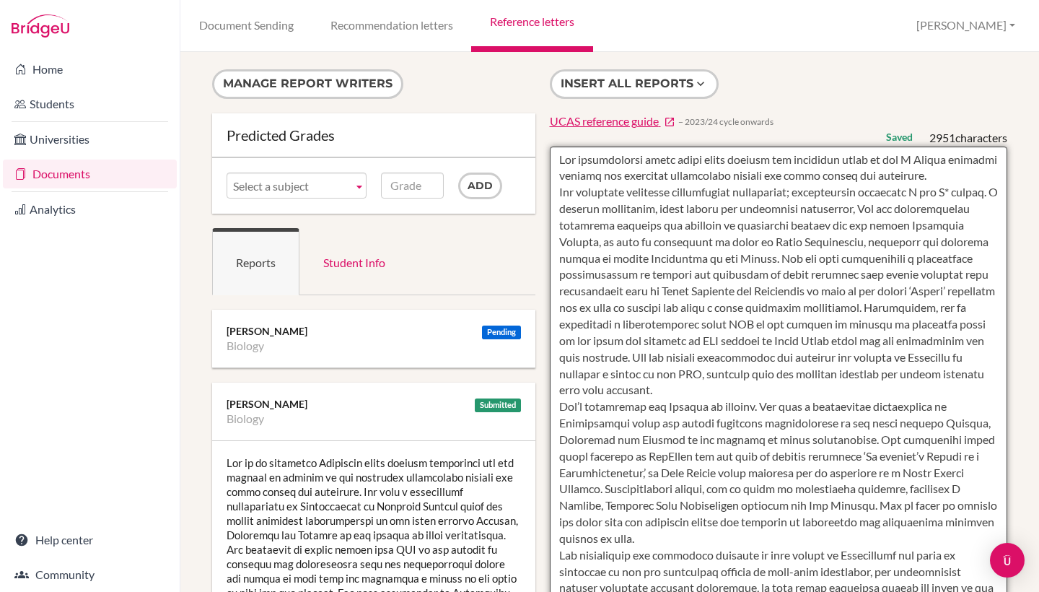
scroll to position [0, 4]
click at [682, 157] on textarea at bounding box center [779, 564] width 458 height 834
type textarea "Ava consistently makes links between the different areas of her A Levels subjec…"
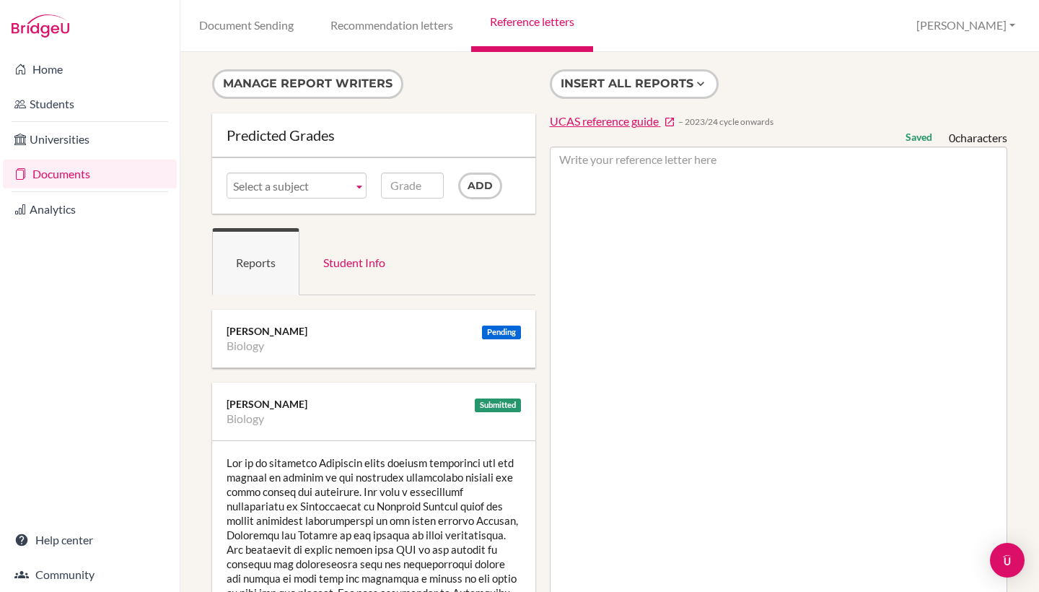
click at [539, 25] on link "Reference letters" at bounding box center [531, 26] width 121 height 52
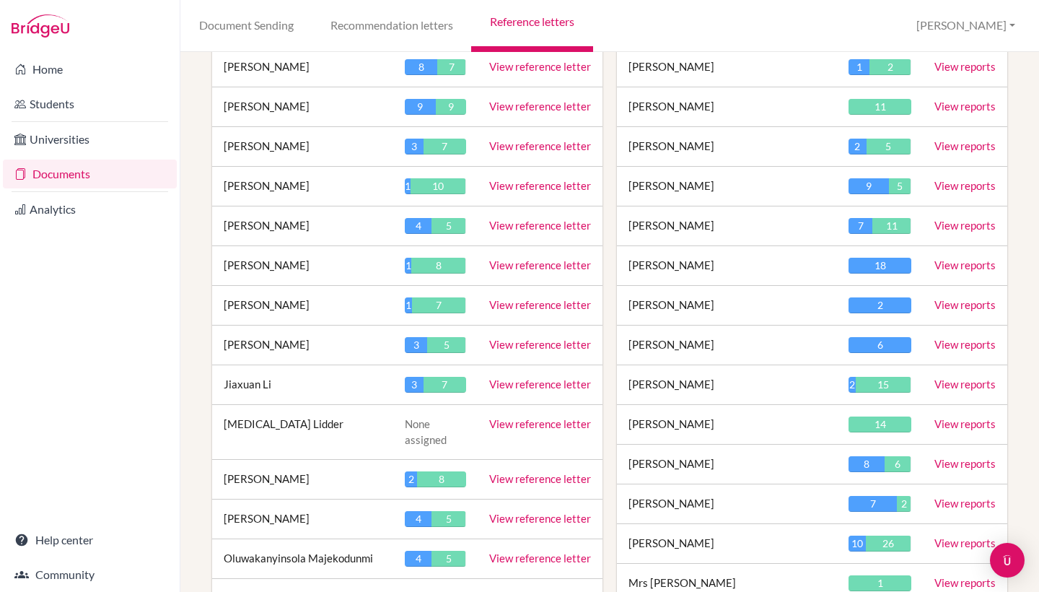
scroll to position [1319, 0]
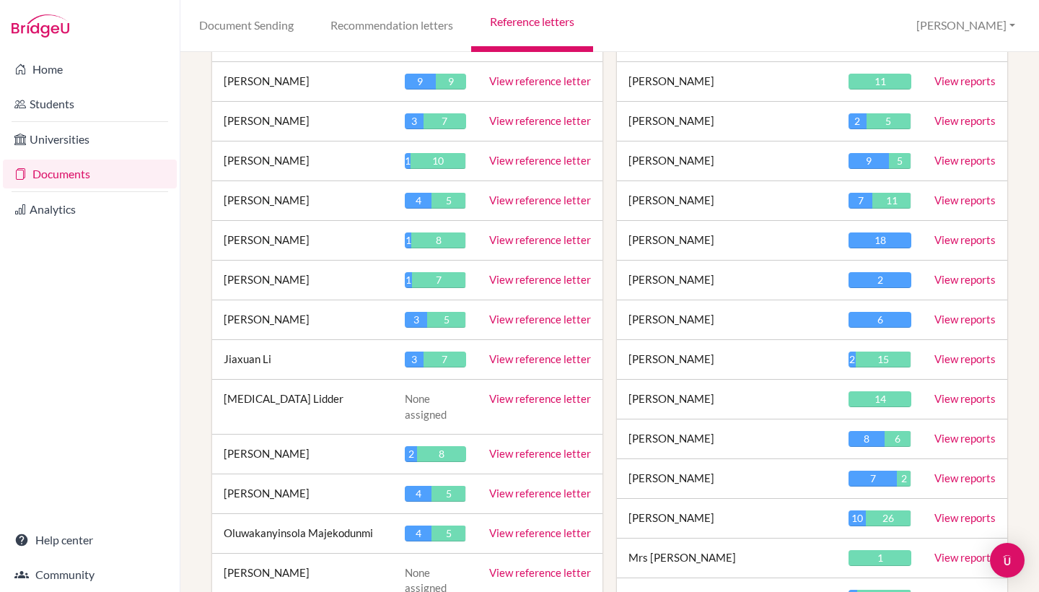
click at [511, 487] on link "View reference letter" at bounding box center [540, 493] width 102 height 13
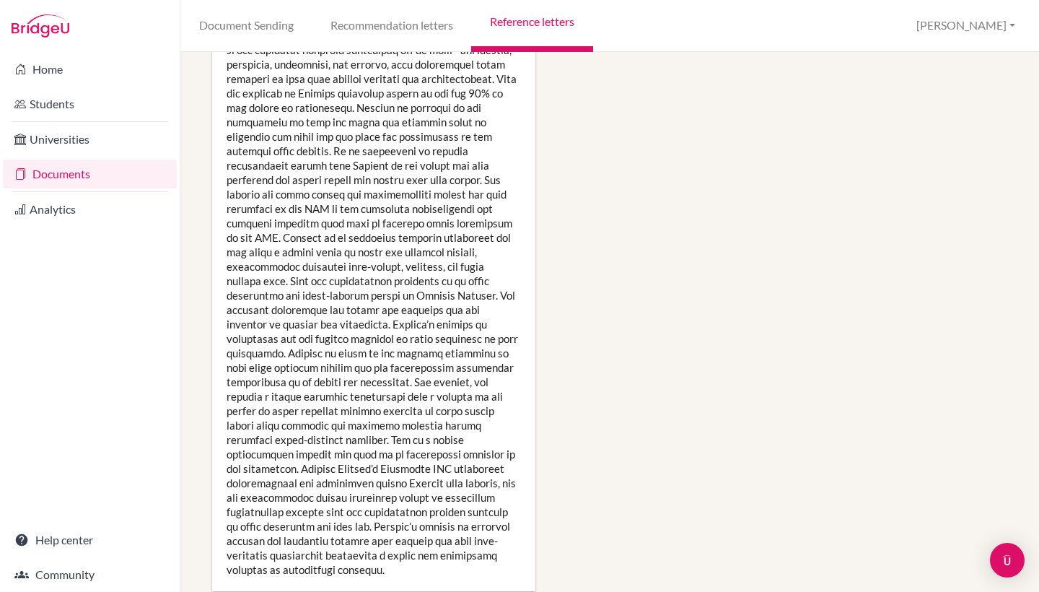
scroll to position [1699, 0]
